Goal: Find specific page/section: Find specific page/section

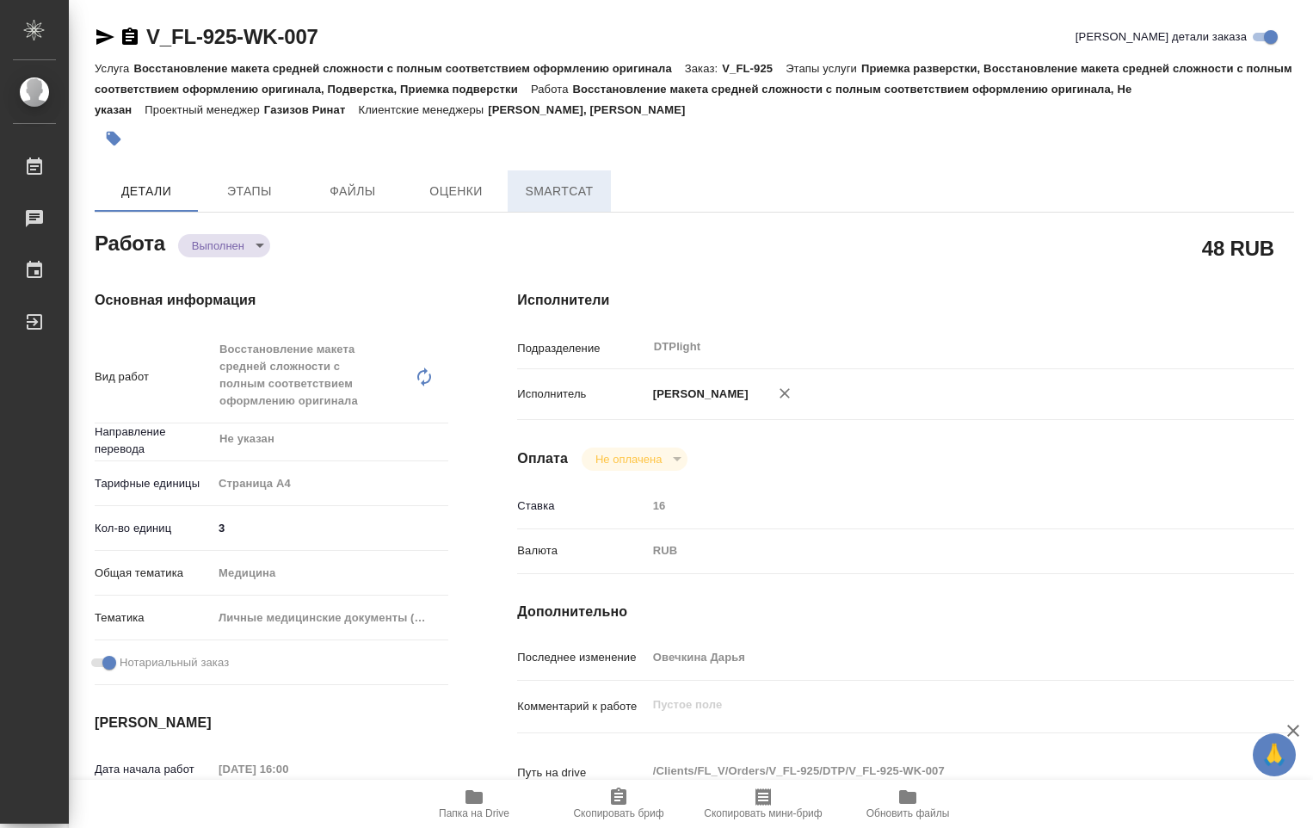
type textarea "x"
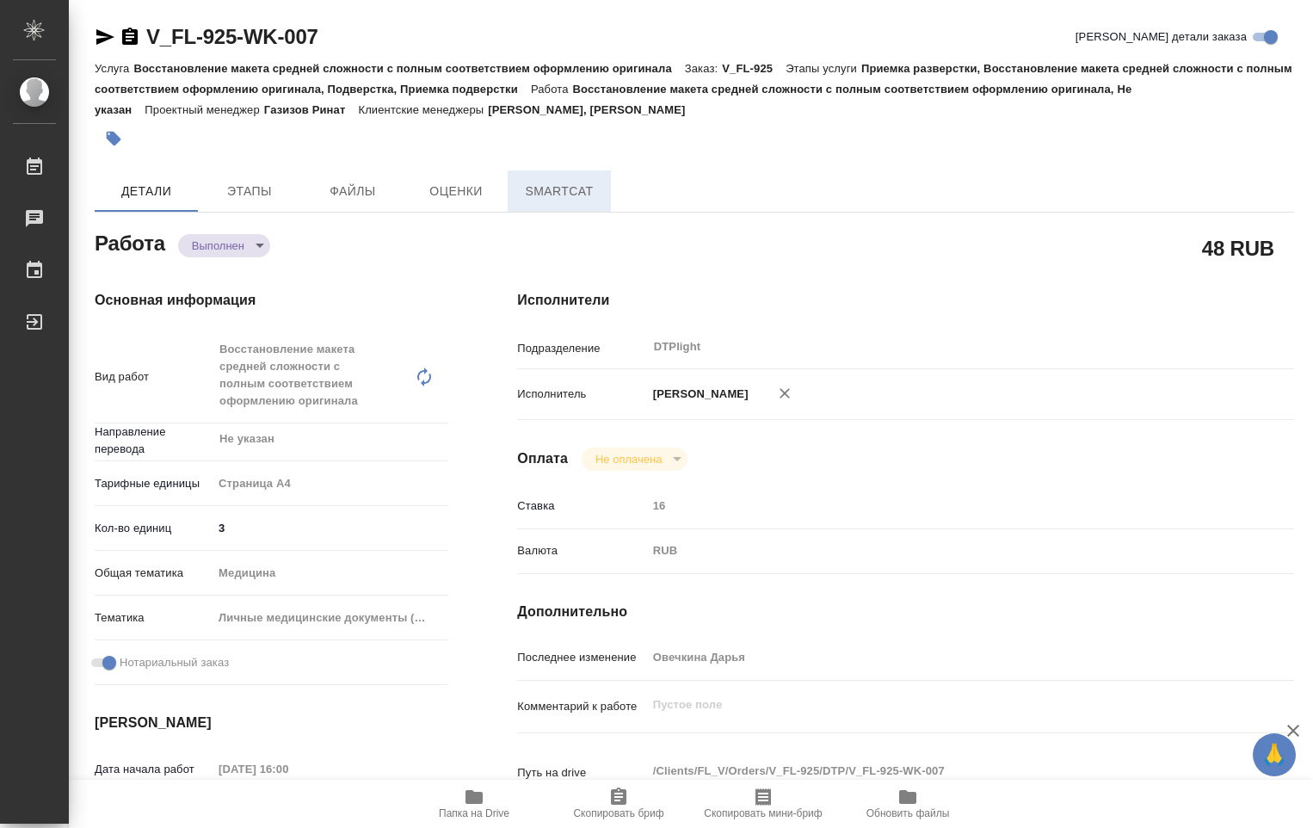
type textarea "x"
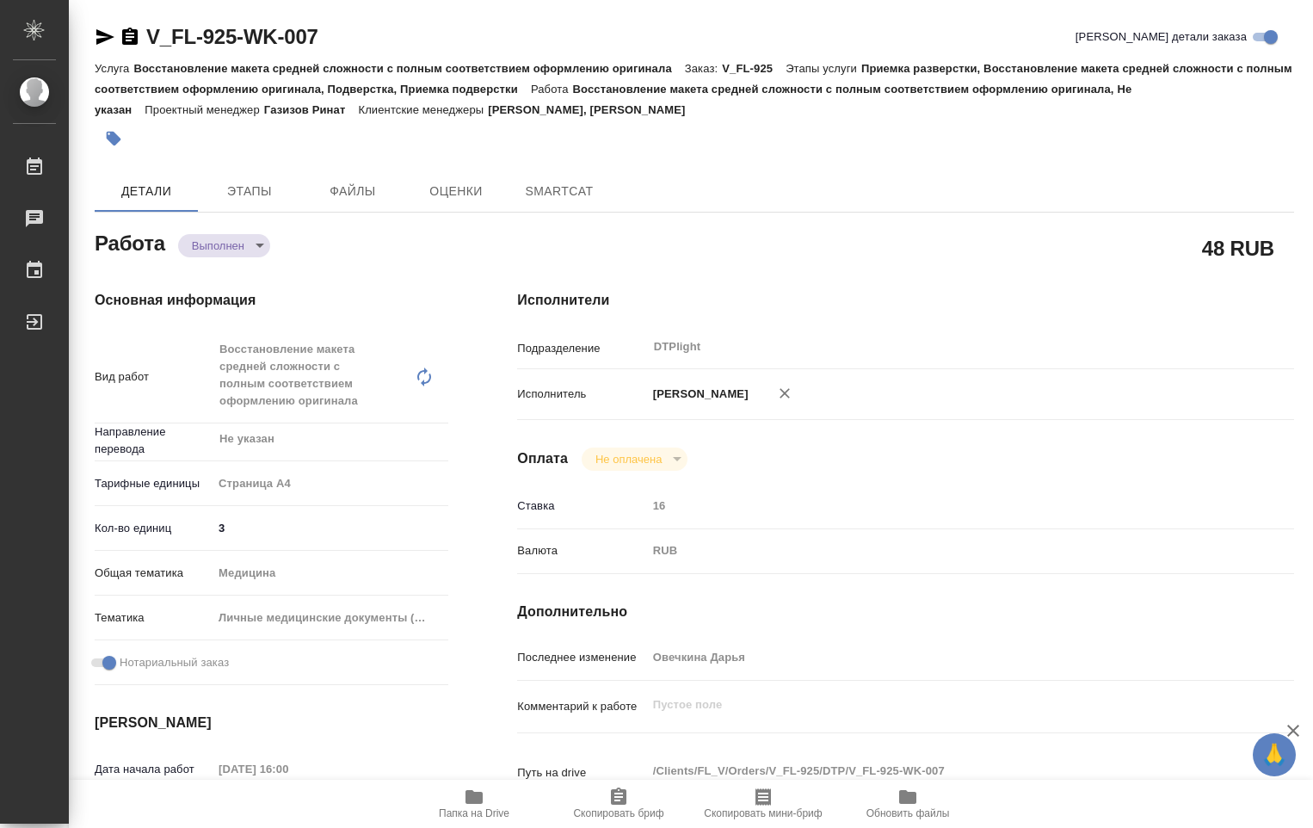
type textarea "x"
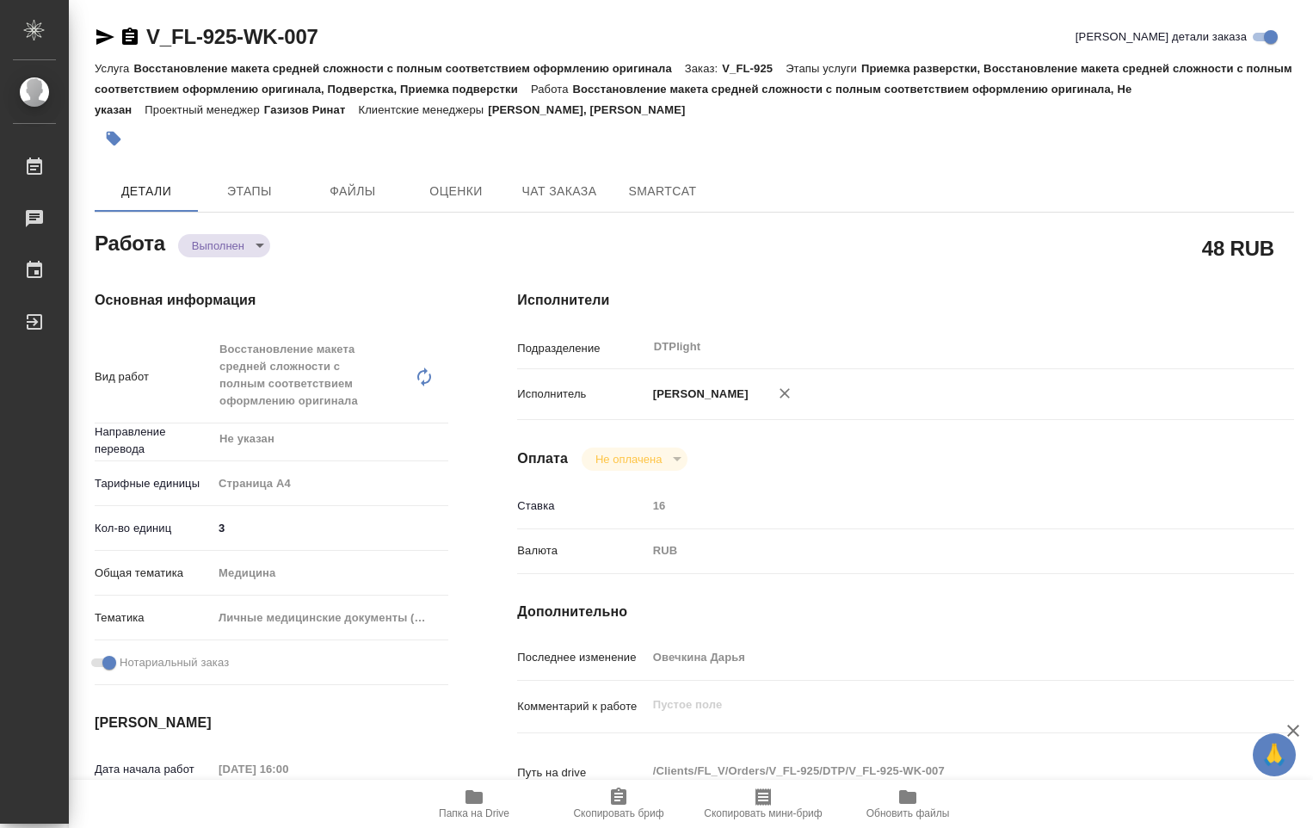
type textarea "x"
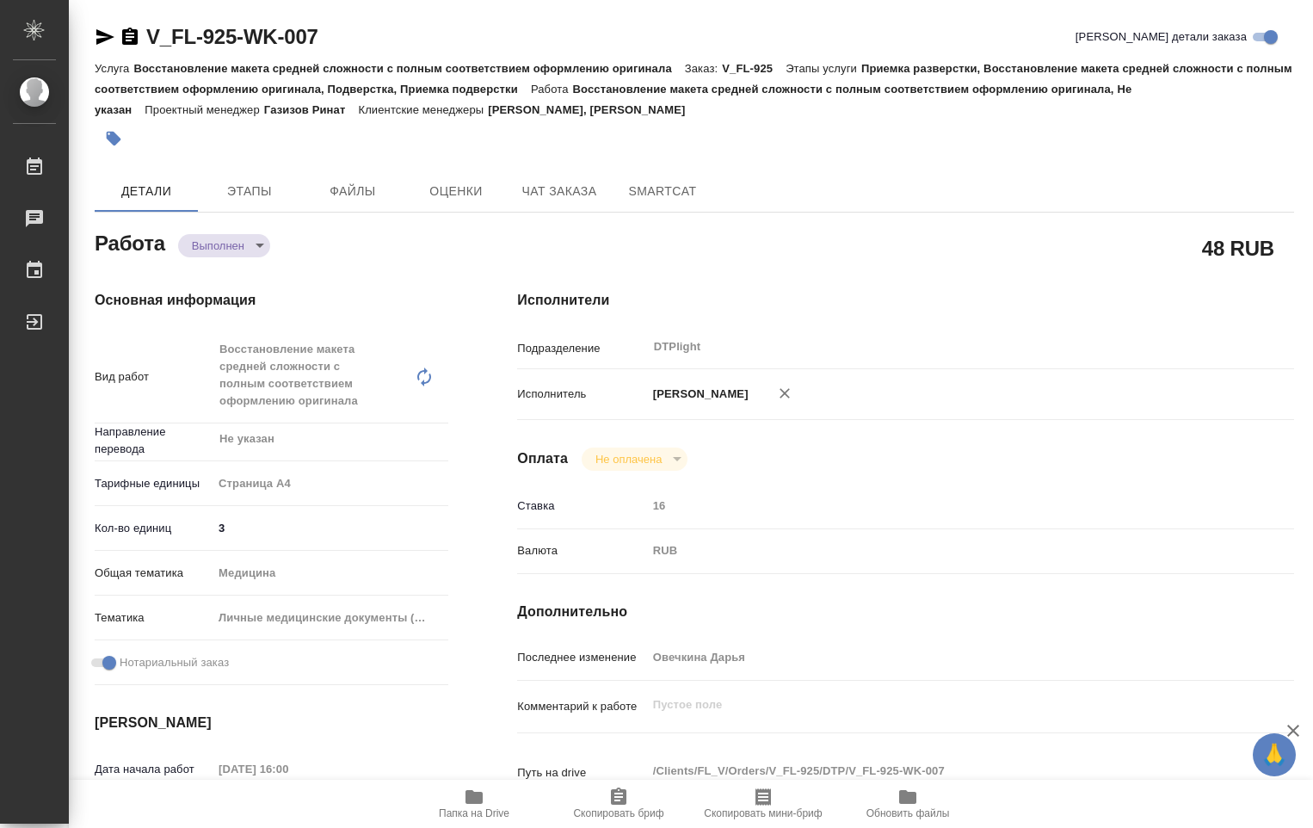
type textarea "x"
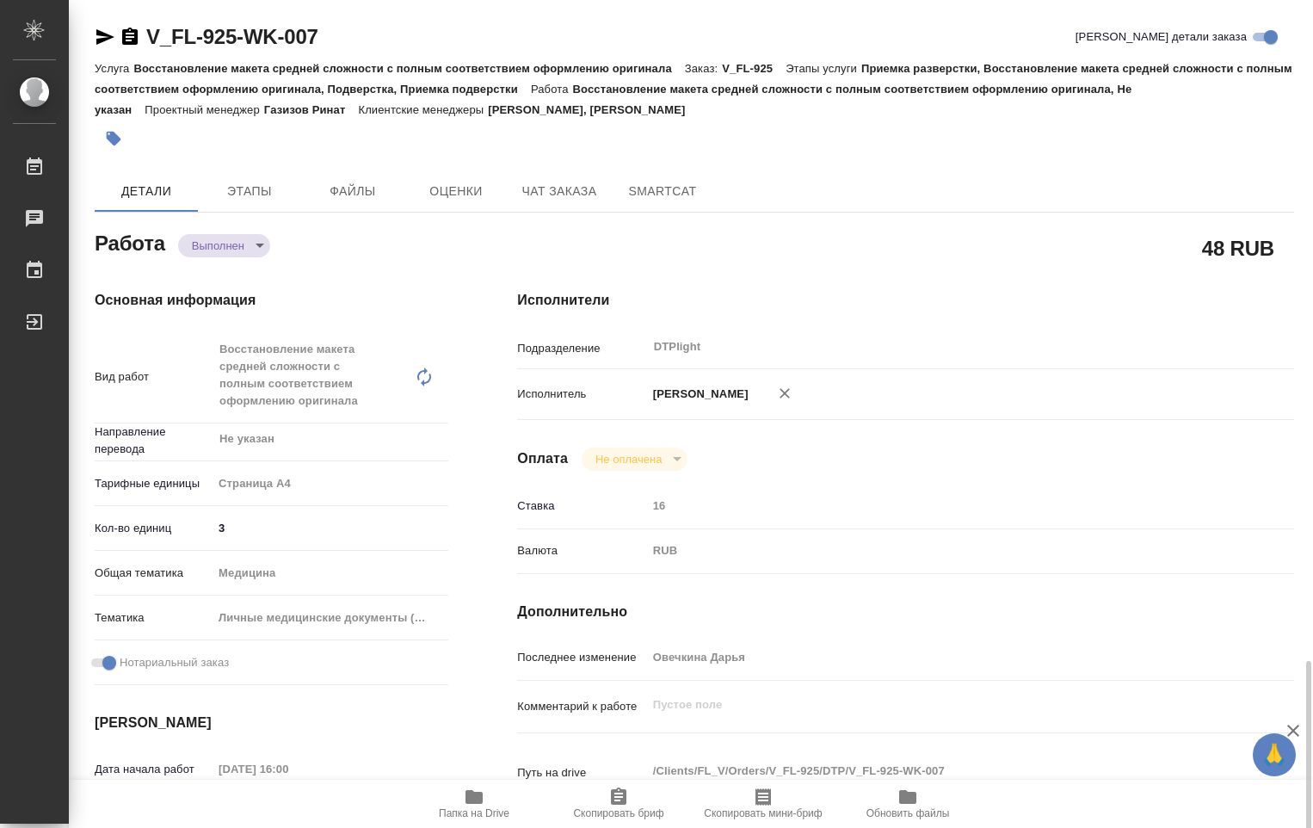
scroll to position [602, 0]
type textarea "x"
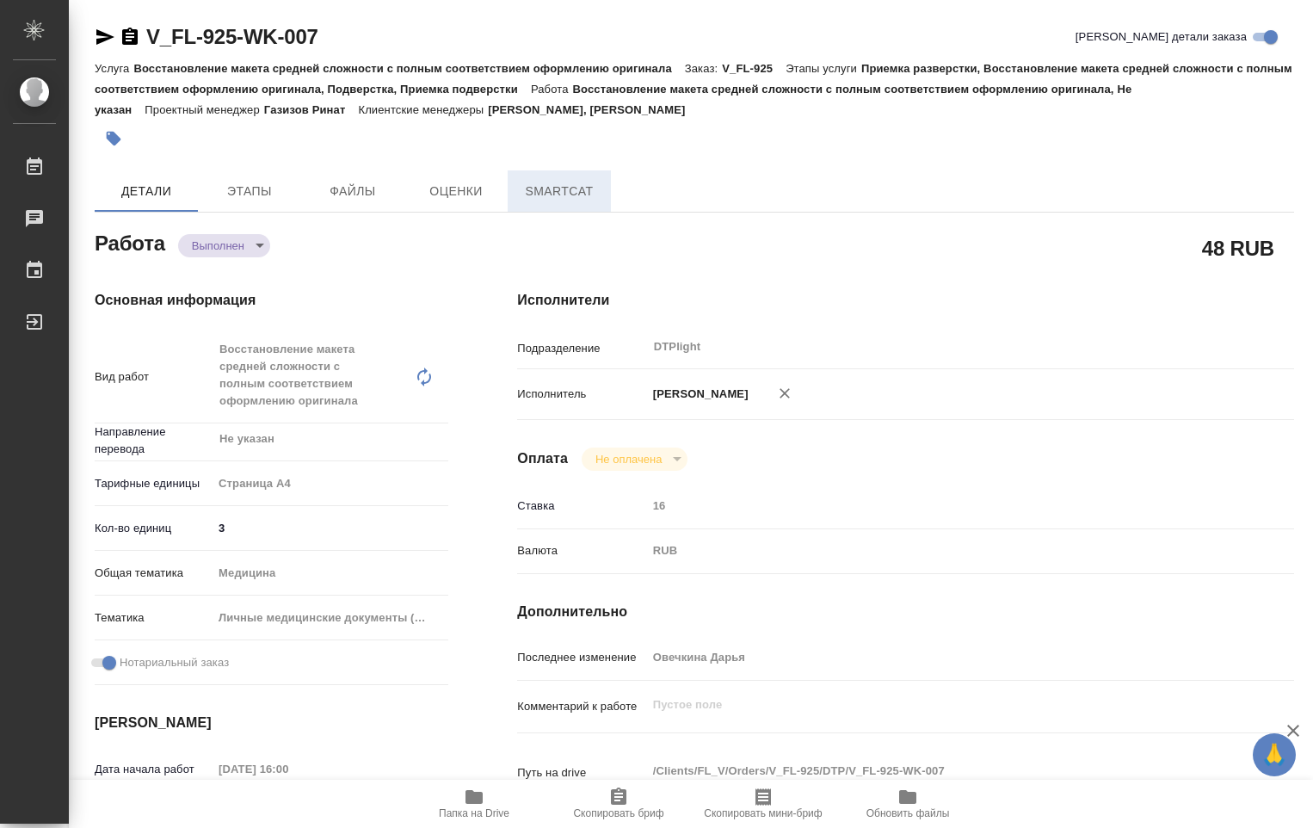
type textarea "x"
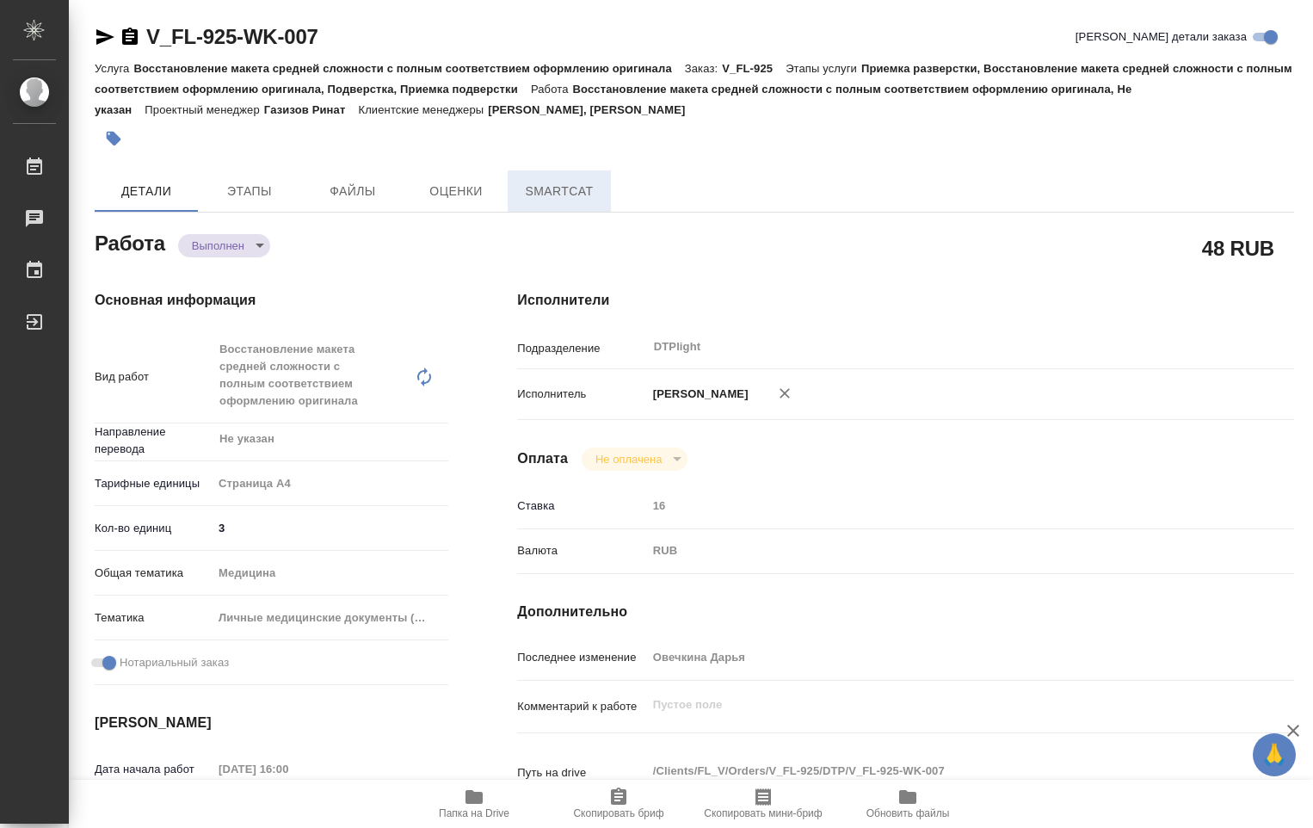
type textarea "x"
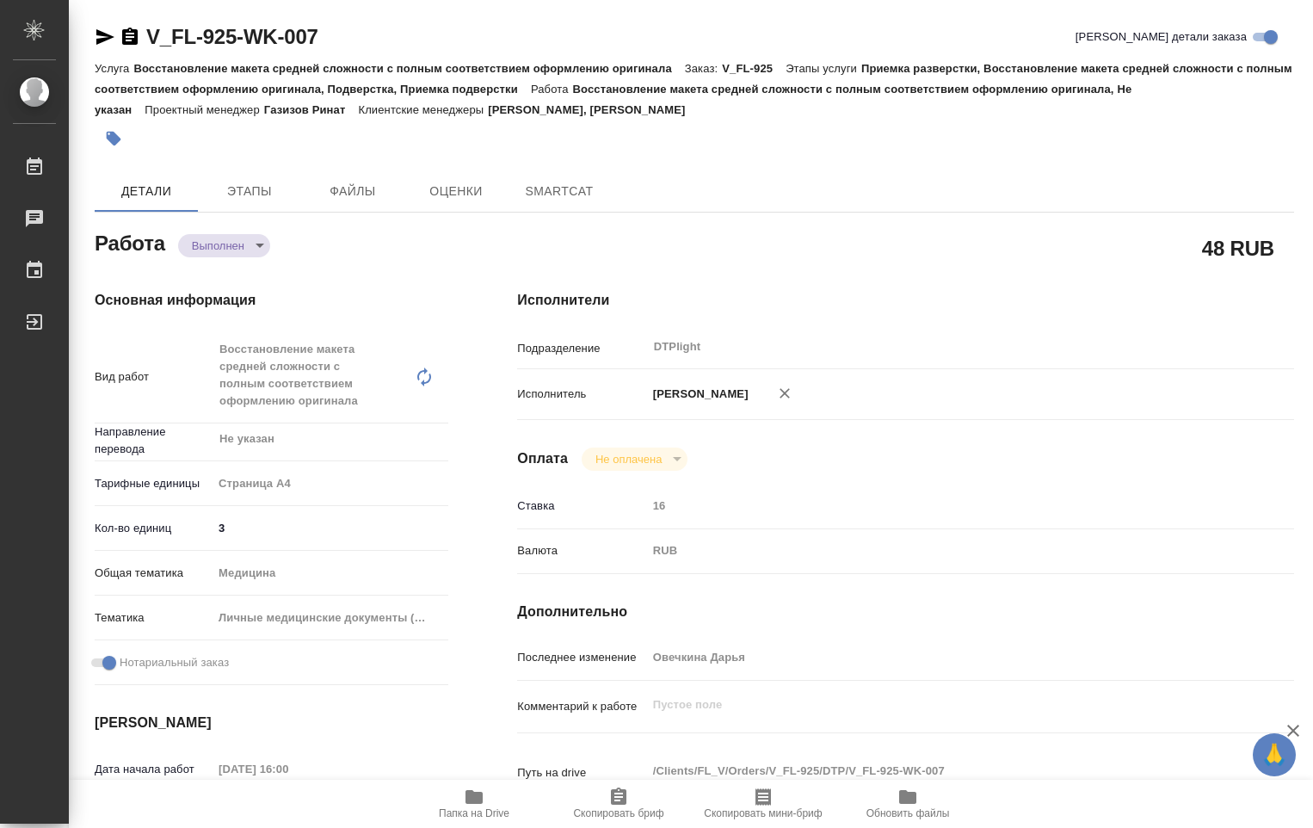
type textarea "x"
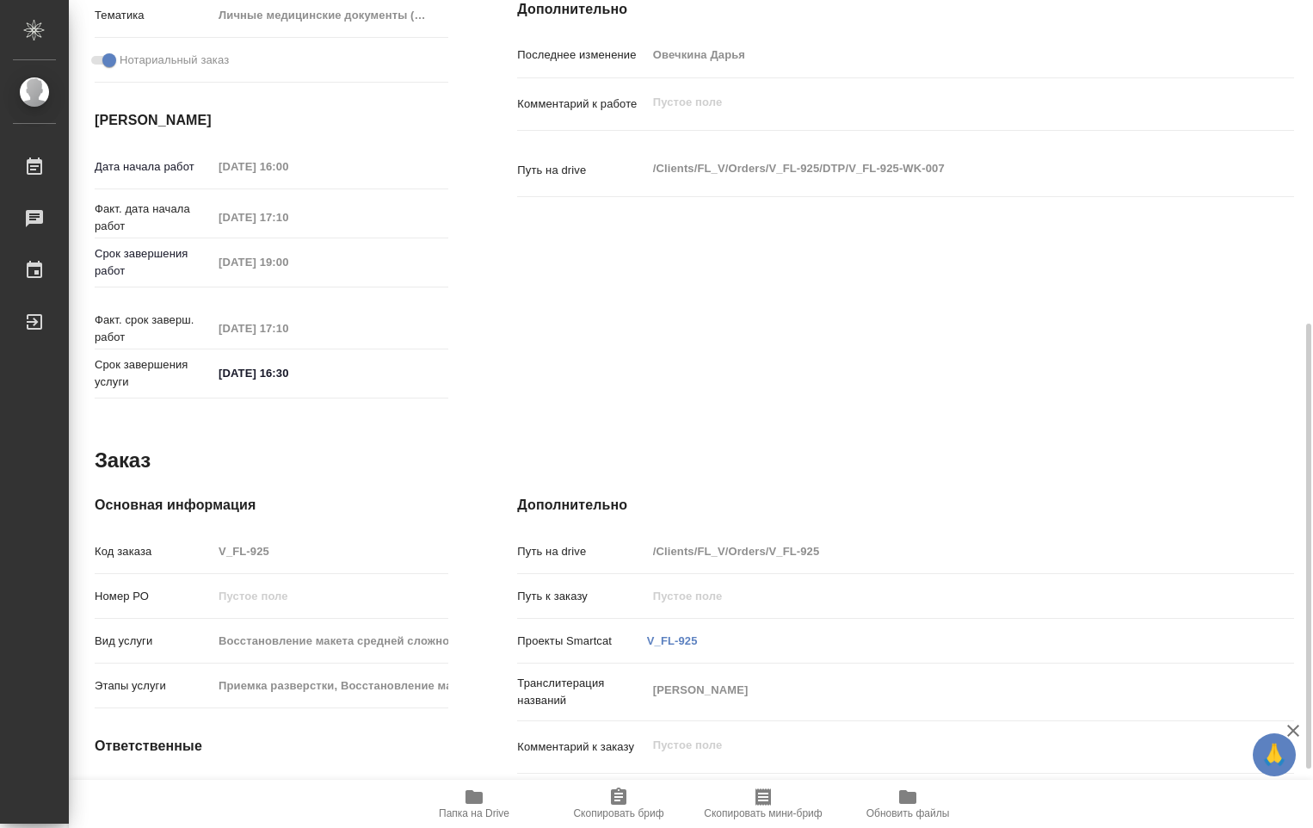
scroll to position [713, 0]
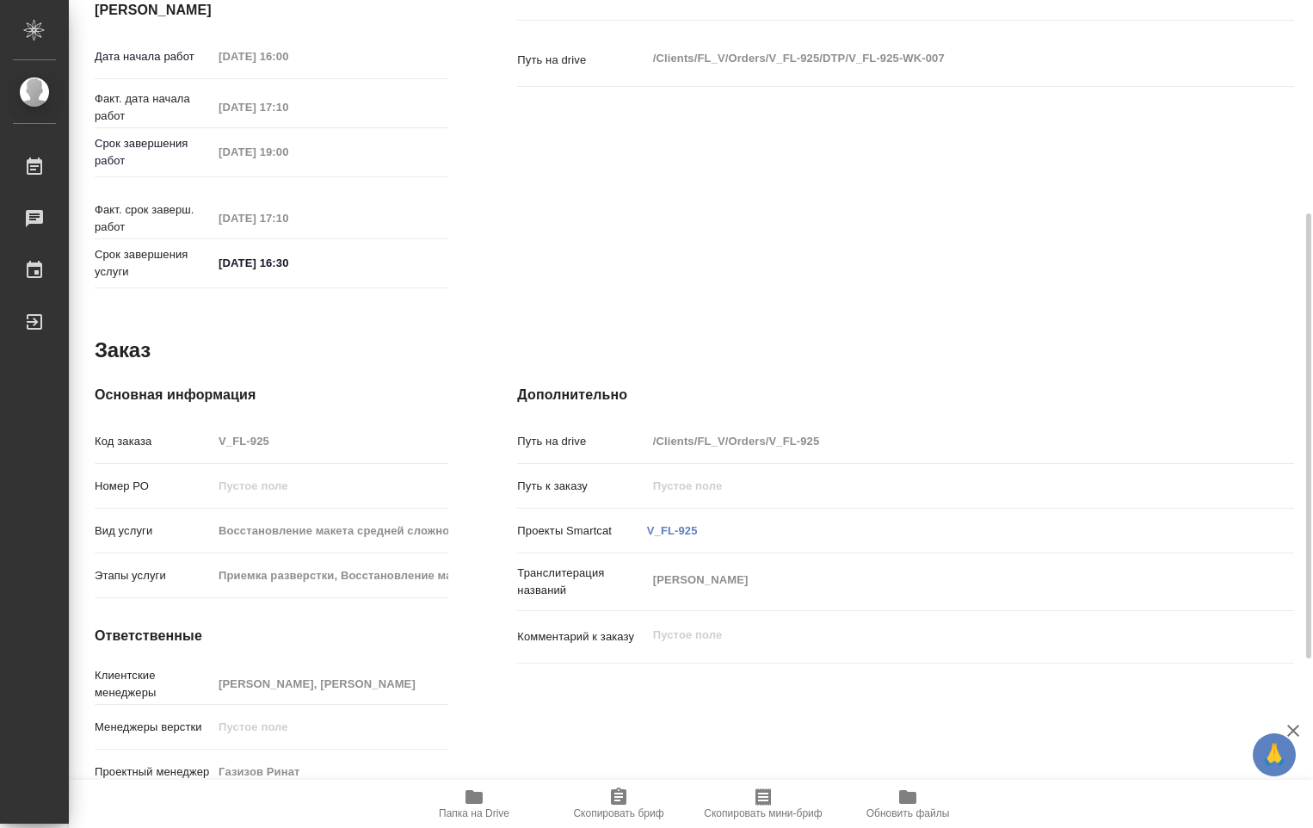
type textarea "x"
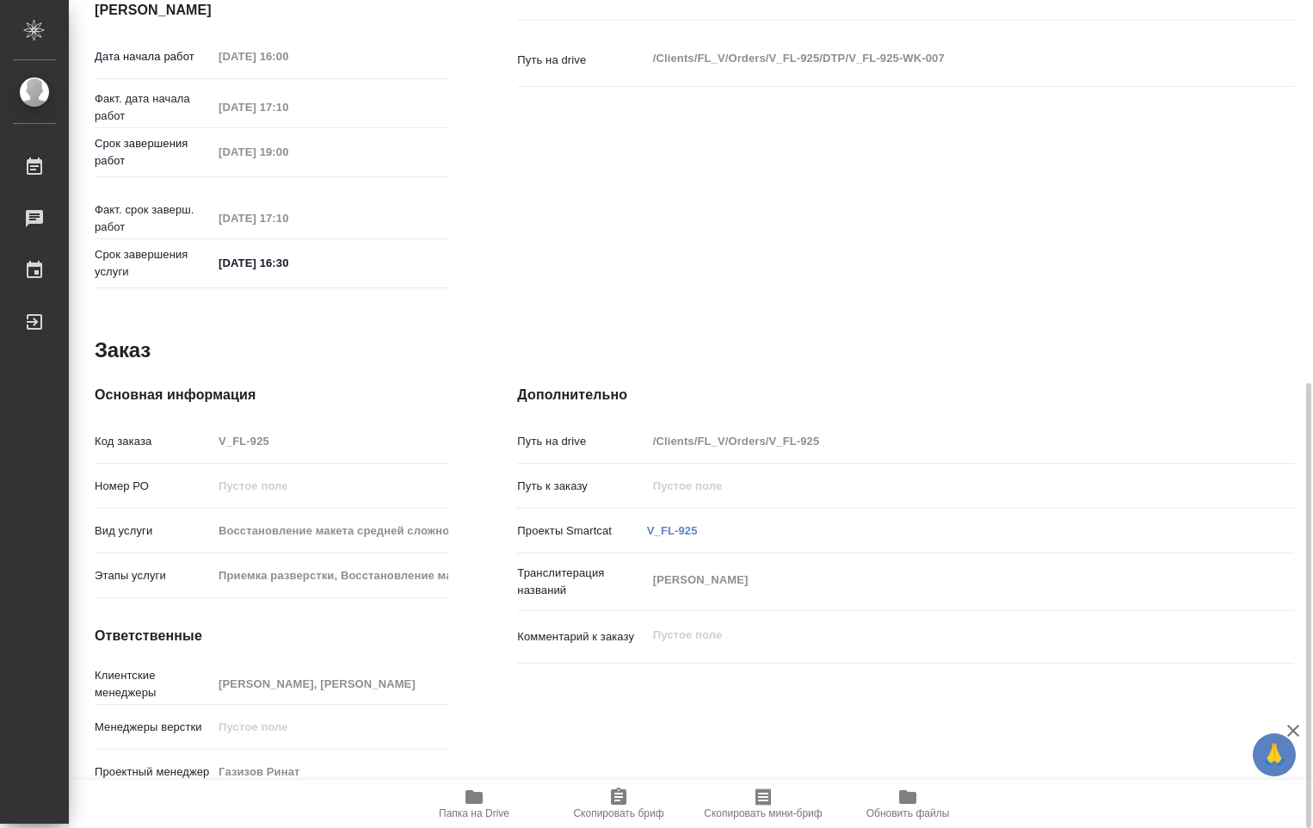
type textarea "x"
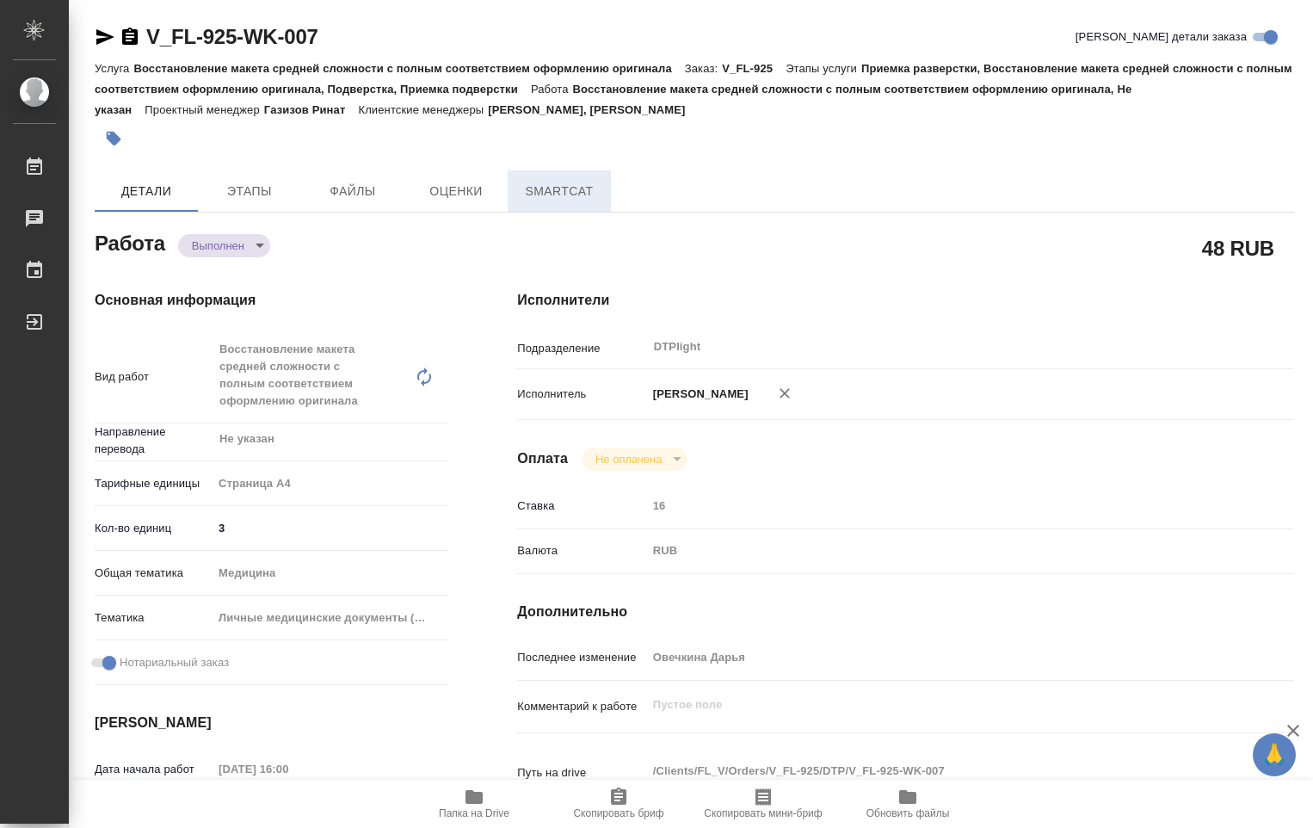
type textarea "x"
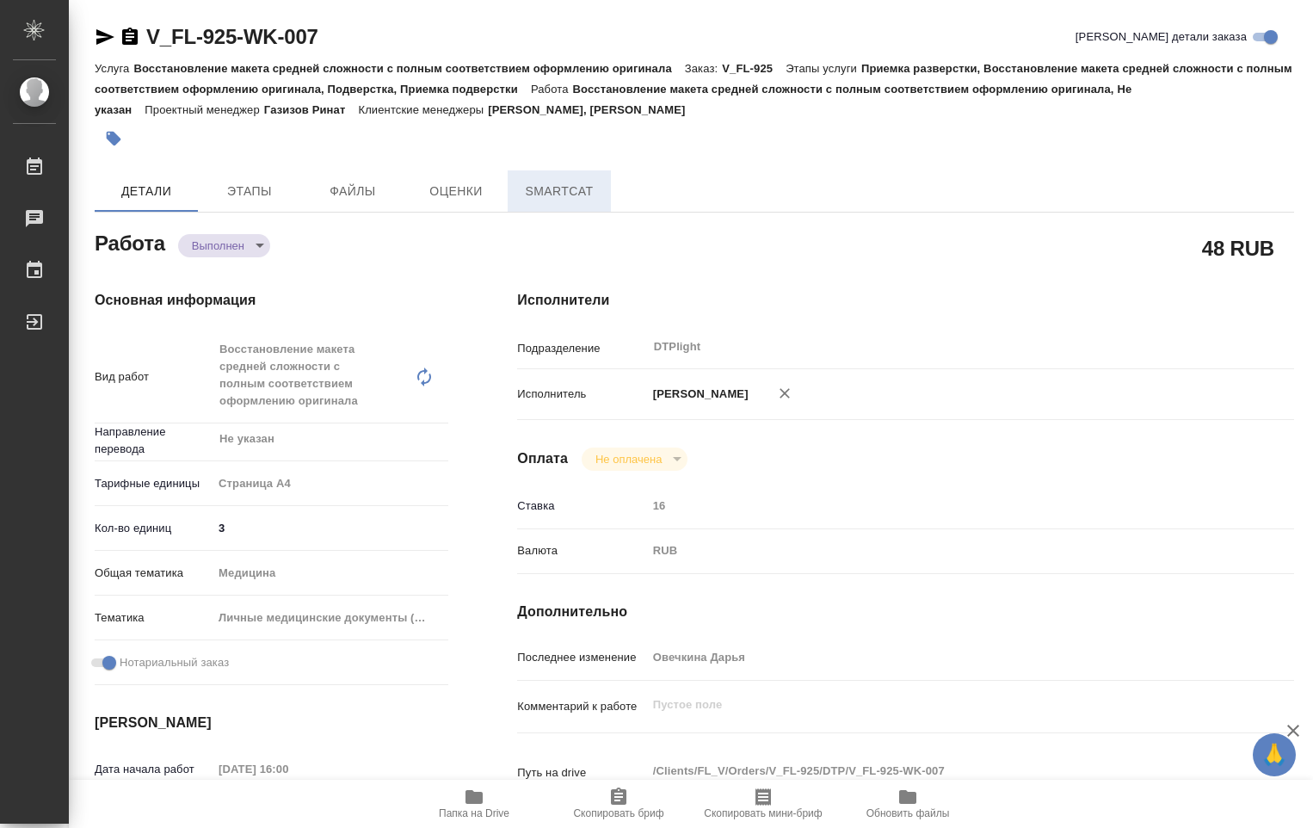
type textarea "x"
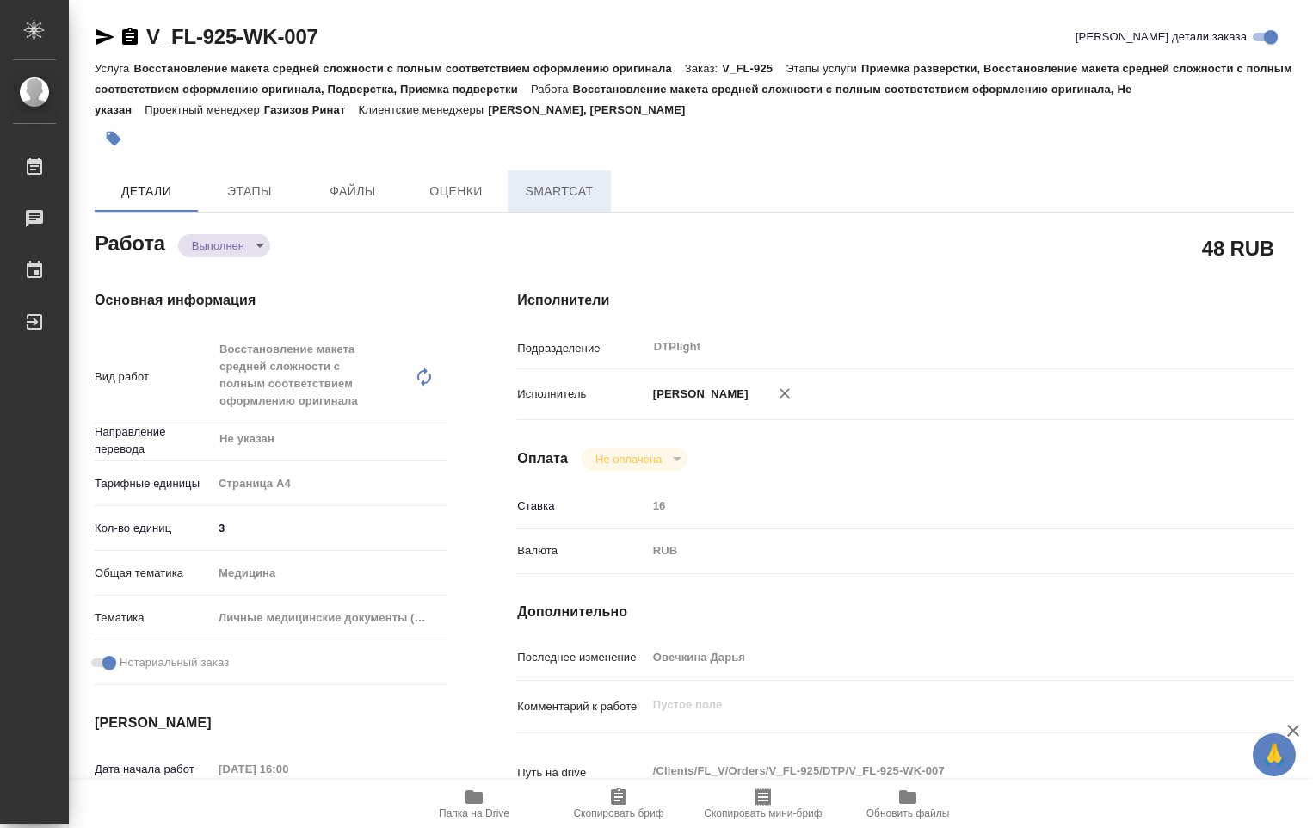
type textarea "x"
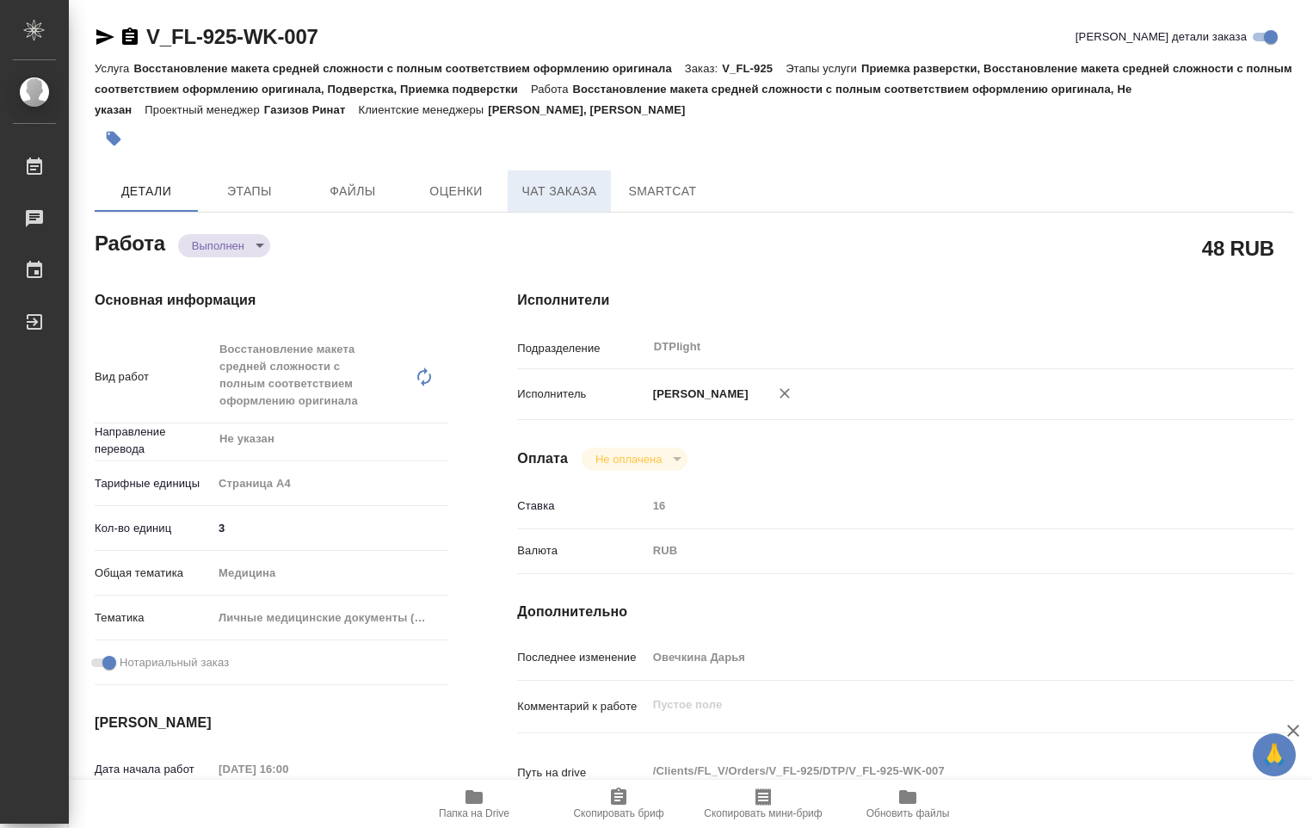
type textarea "x"
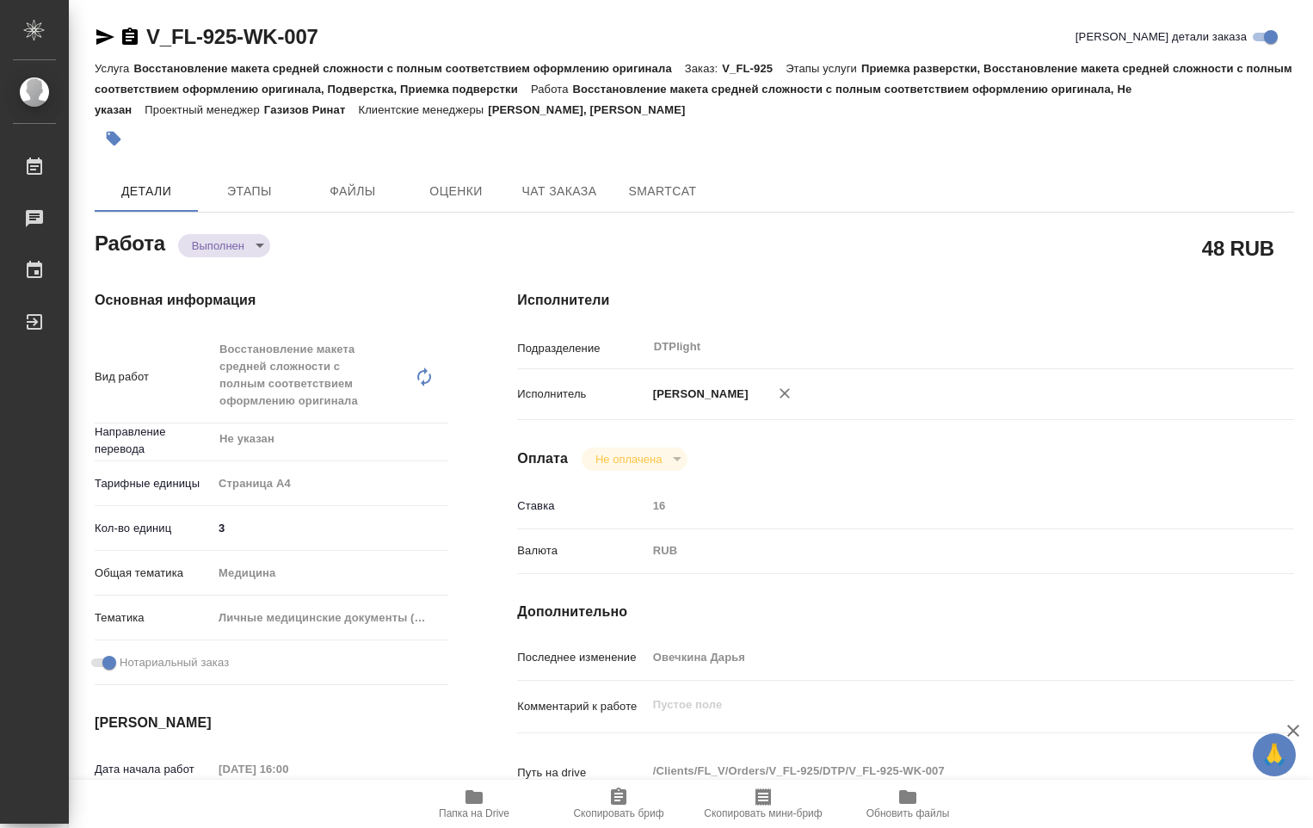
type textarea "x"
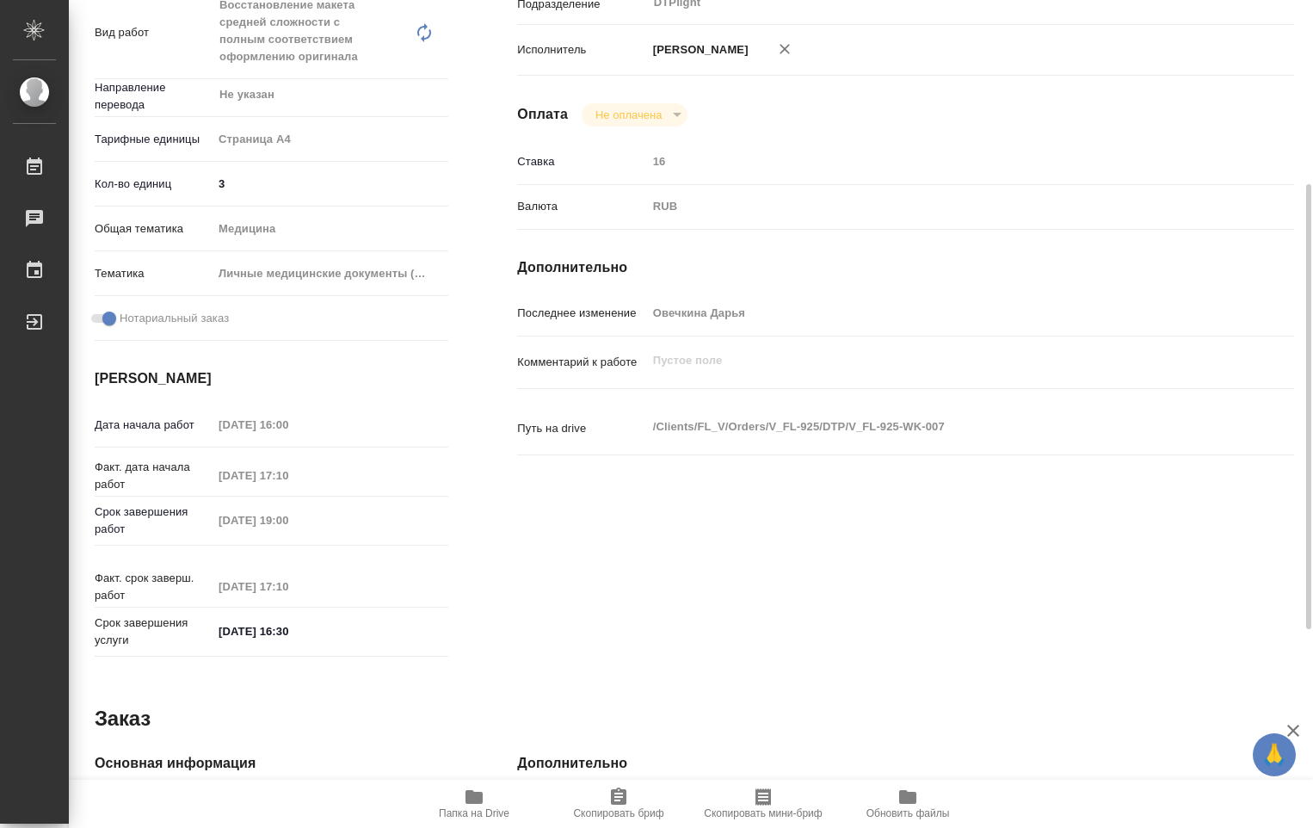
scroll to position [689, 0]
